Goal: Navigation & Orientation: Find specific page/section

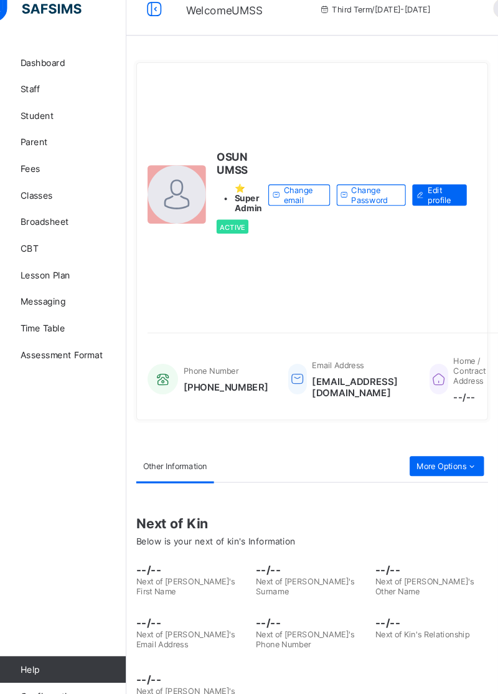
click at [78, 199] on span "Classes" at bounding box center [100, 199] width 100 height 10
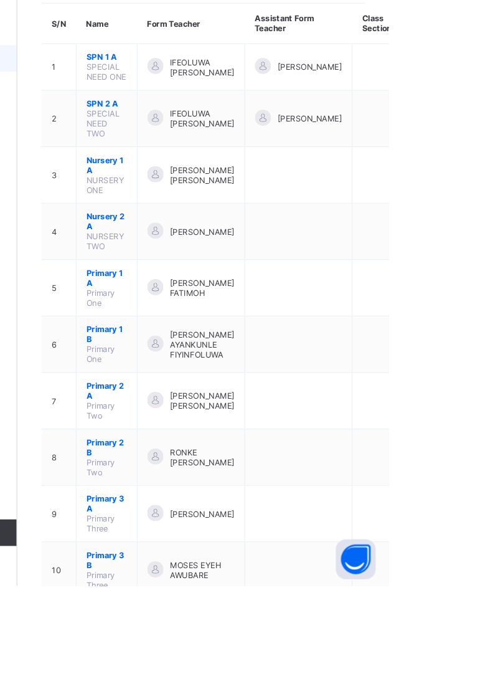
click at [0, 0] on ul "View Class Assign form Teacher" at bounding box center [0, 0] width 0 height 0
click at [0, 0] on div "View Class" at bounding box center [0, 0] width 0 height 0
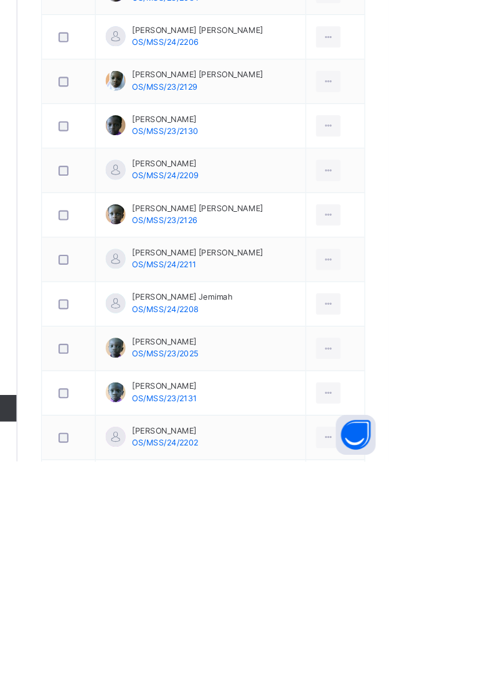
scroll to position [470, 0]
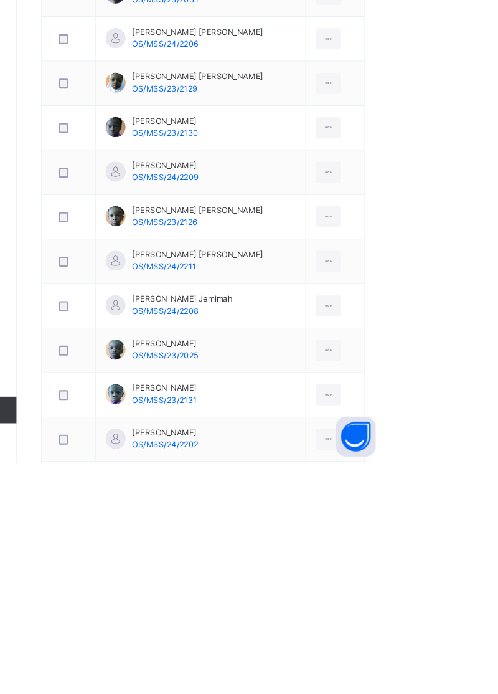
click at [437, 499] on icon at bounding box center [441, 504] width 11 height 11
click at [0, 0] on div "View Profile" at bounding box center [0, 0] width 0 height 0
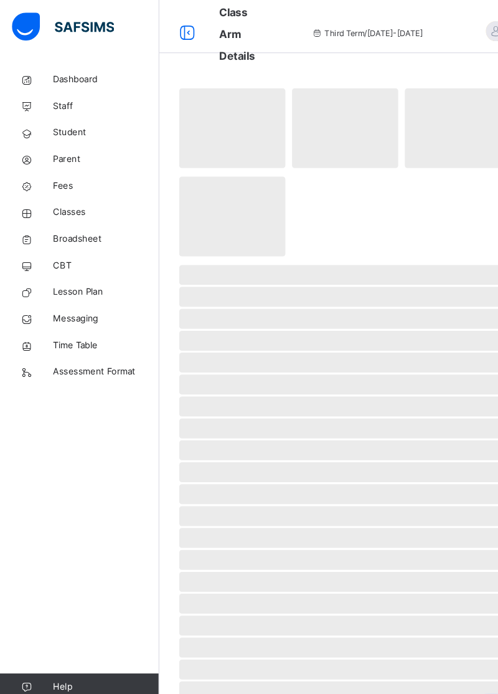
click at [80, 198] on span "Classes" at bounding box center [100, 199] width 100 height 12
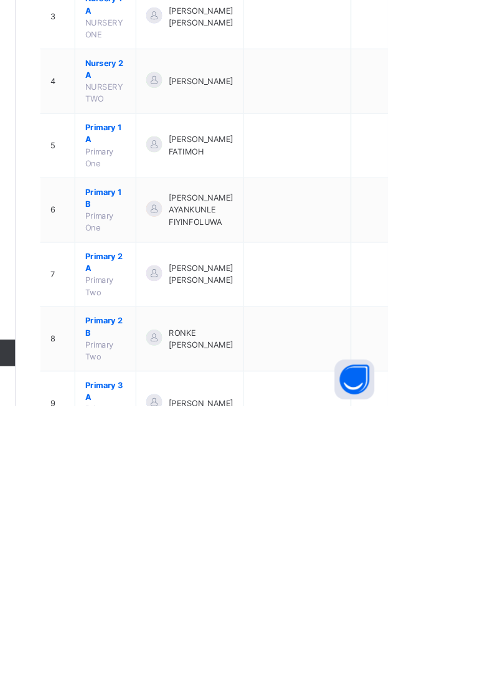
click at [0, 0] on ul "View Class Assign form Teacher" at bounding box center [0, 0] width 0 height 0
click at [0, 0] on div "View Class" at bounding box center [0, 0] width 0 height 0
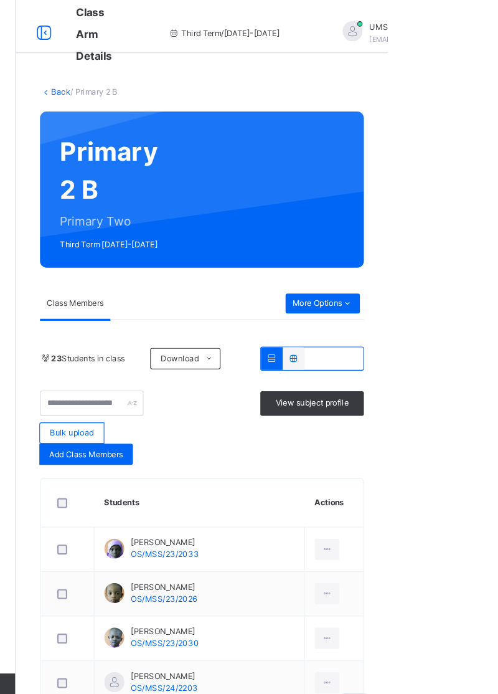
click at [423, 381] on span "View subject profile" at bounding box center [427, 377] width 69 height 11
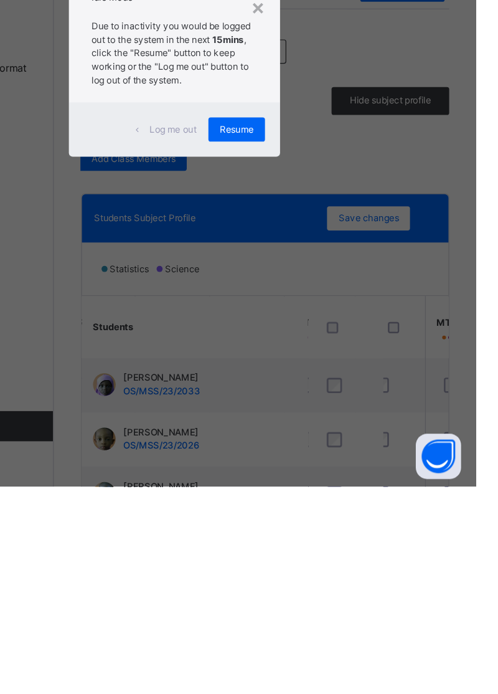
click at [324, 409] on div "Resume" at bounding box center [300, 399] width 47 height 20
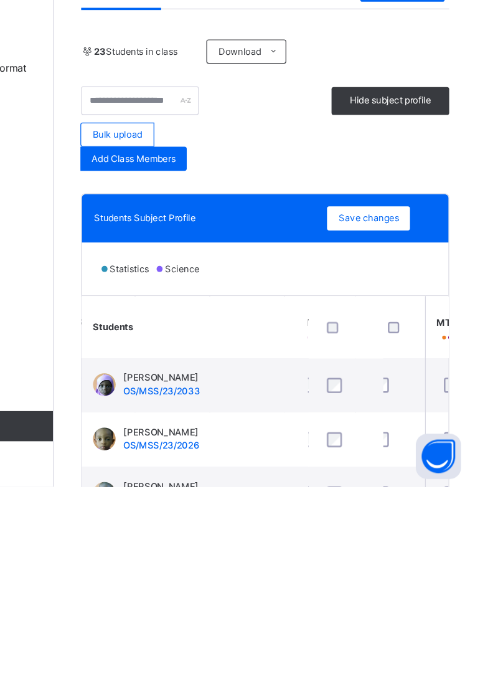
click at [419, 561] on th at bounding box center [390, 563] width 62 height 52
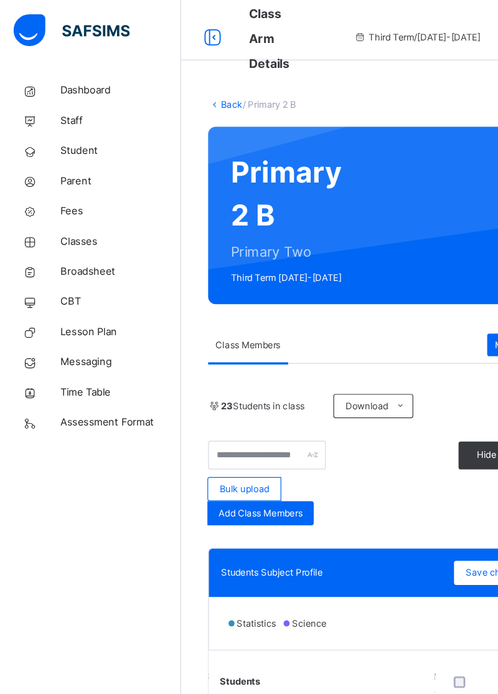
click at [184, 89] on link "Back" at bounding box center [192, 86] width 18 height 9
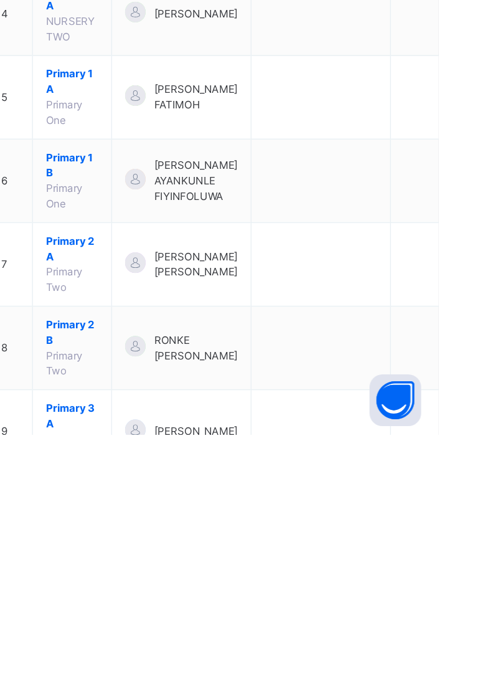
click at [0, 0] on ul "View Class Assign form Teacher" at bounding box center [0, 0] width 0 height 0
click at [0, 0] on div "View Class" at bounding box center [0, 0] width 0 height 0
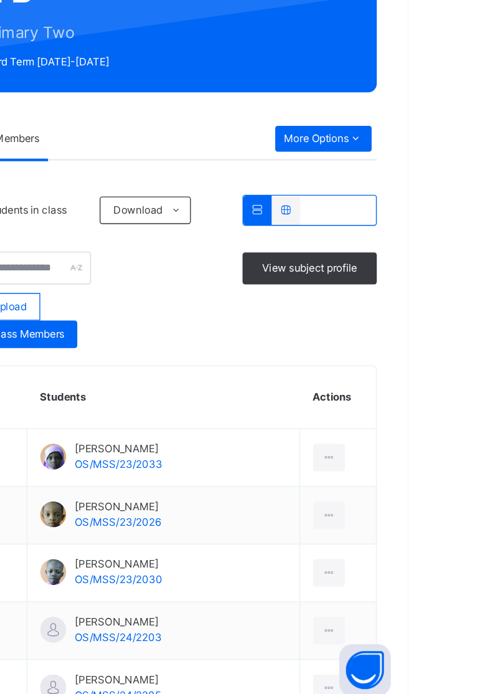
click at [437, 379] on span "View subject profile" at bounding box center [427, 377] width 69 height 11
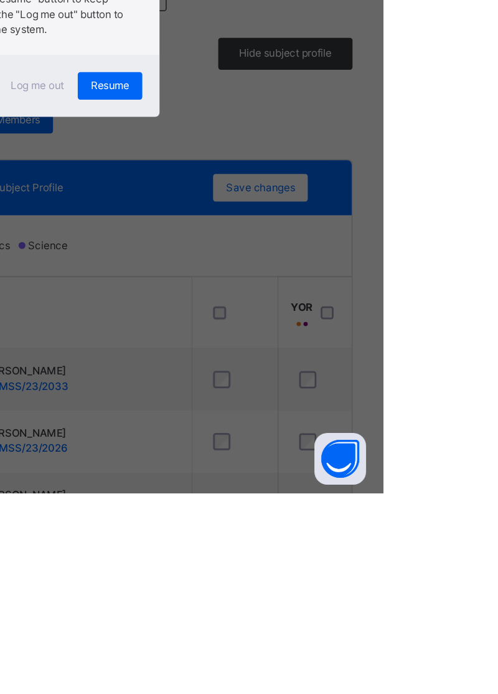
click at [267, 405] on span "Log me out" at bounding box center [248, 399] width 39 height 11
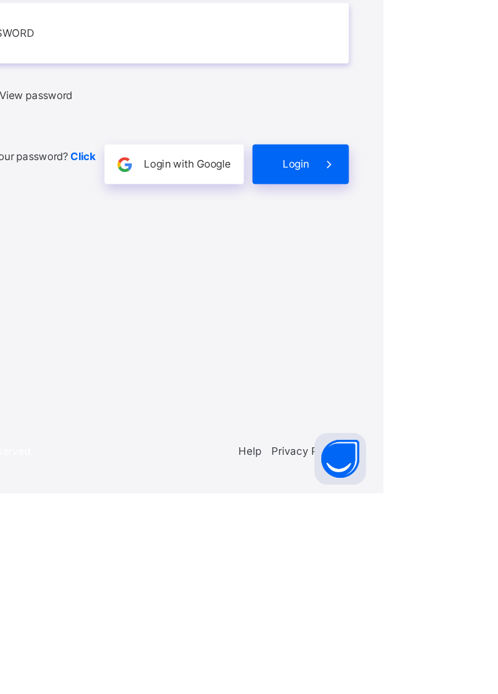
click at [280, 419] on div "View password" at bounding box center [332, 406] width 282 height 26
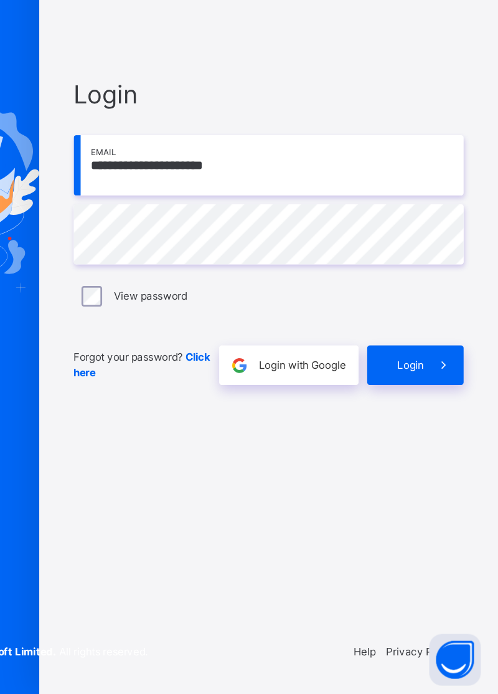
scroll to position [7, 0]
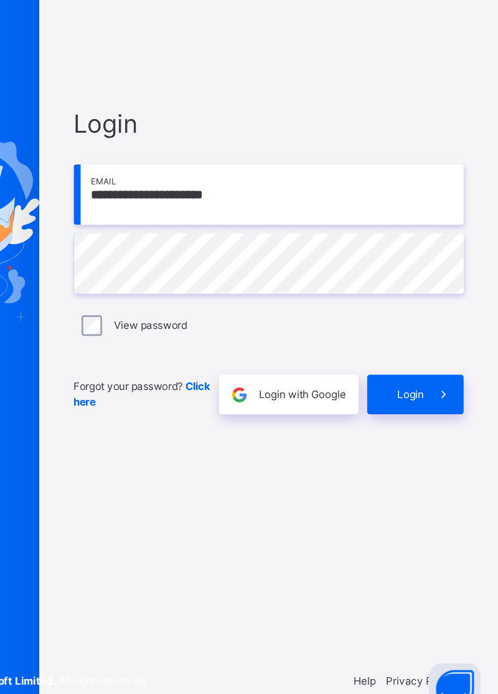
click at [439, 462] on span "Login" at bounding box center [434, 455] width 19 height 11
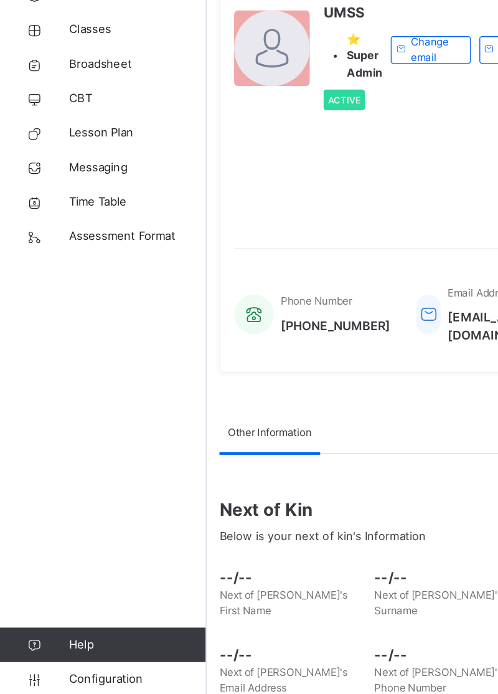
click at [293, 648] on span "--/--" at bounding box center [324, 650] width 106 height 15
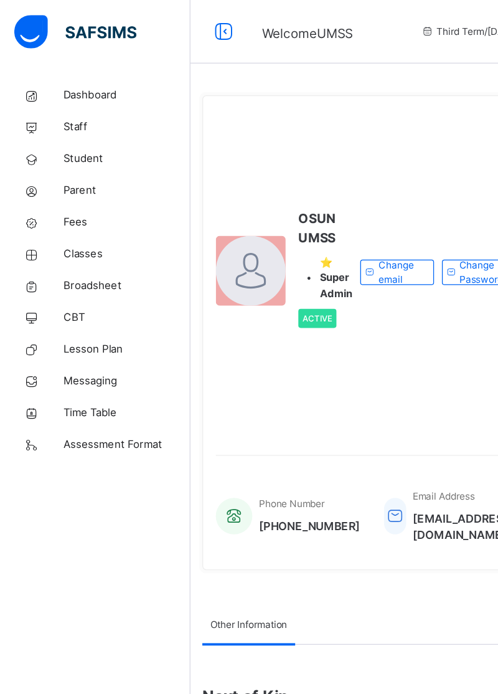
click at [75, 206] on link "Classes" at bounding box center [74, 199] width 149 height 25
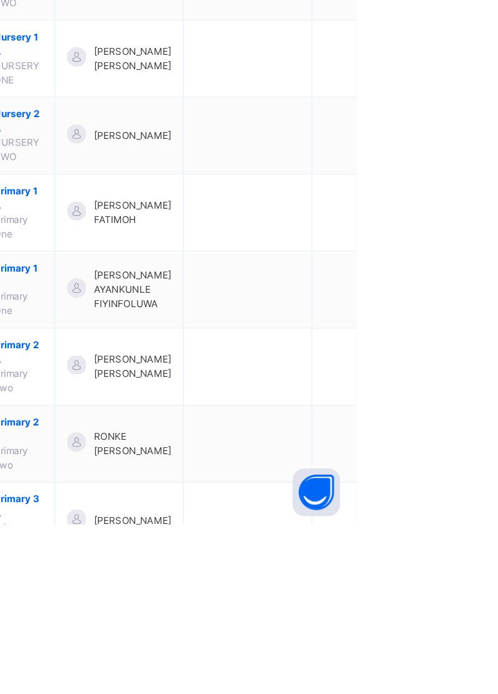
click at [0, 0] on ul "View Class Assign form Teacher" at bounding box center [0, 0] width 0 height 0
click at [0, 0] on div "View Class" at bounding box center [0, 0] width 0 height 0
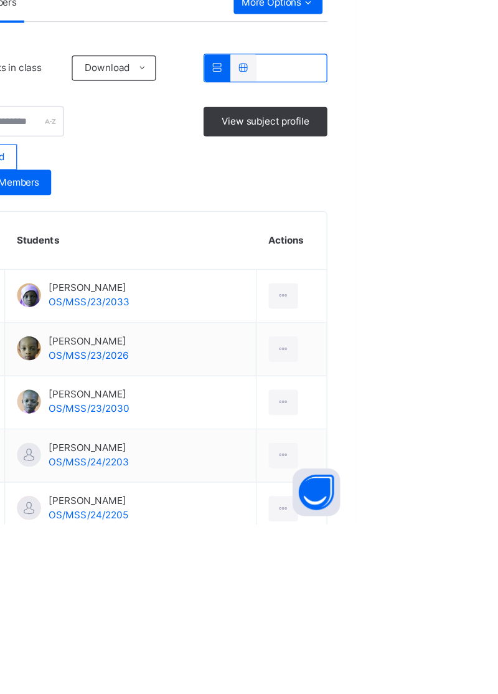
click at [415, 379] on span "View subject profile" at bounding box center [427, 377] width 69 height 11
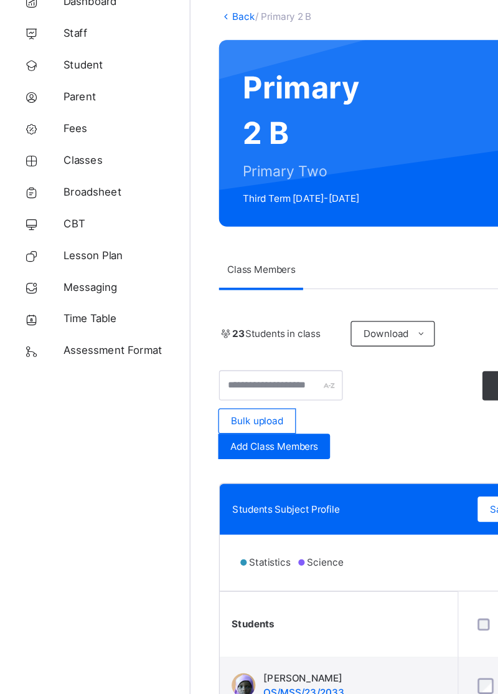
click at [186, 86] on link "Back" at bounding box center [192, 86] width 18 height 9
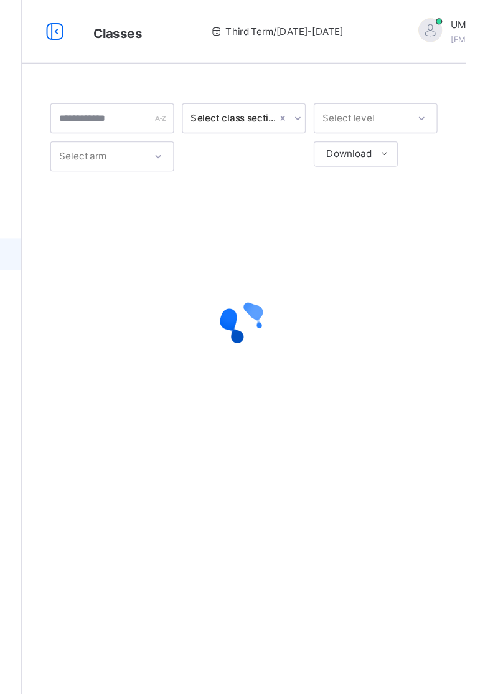
click at [461, 21] on div at bounding box center [470, 23] width 19 height 19
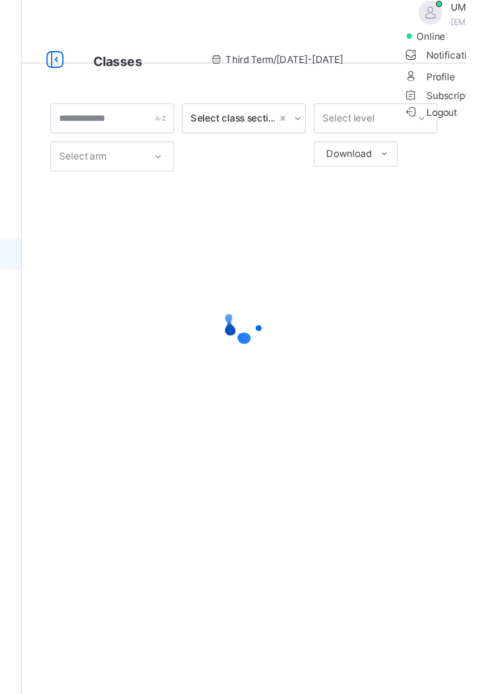
click at [491, 95] on span "Logout" at bounding box center [469, 88] width 43 height 13
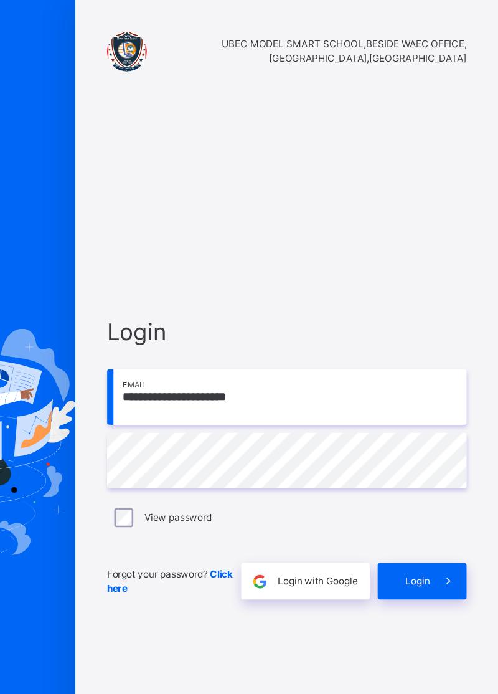
click at [371, 333] on input "**********" at bounding box center [332, 312] width 282 height 44
click at [417, 470] on div "Login" at bounding box center [439, 456] width 70 height 29
